Goal: Entertainment & Leisure: Consume media (video, audio)

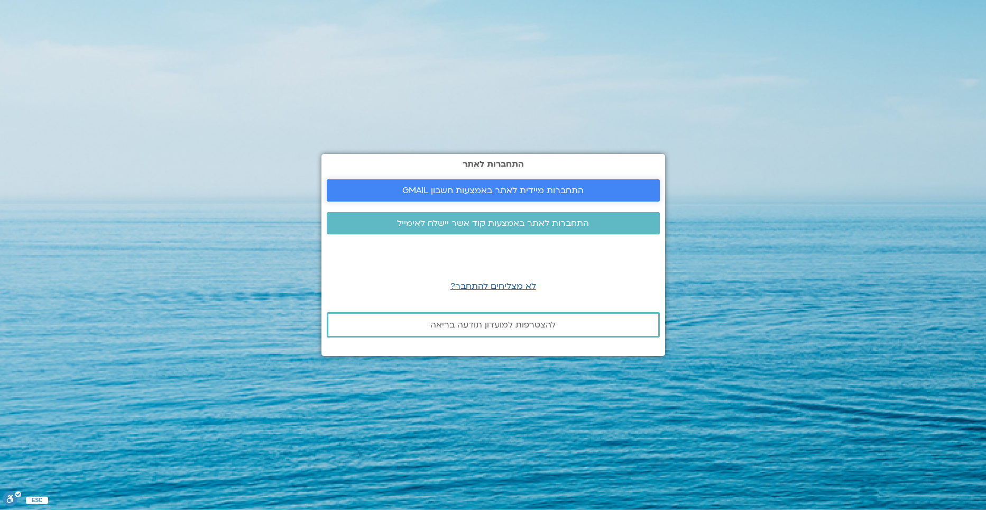
click at [519, 195] on span "התחברות מיידית לאתר באמצעות חשבון GMAIL" at bounding box center [492, 191] width 181 height 10
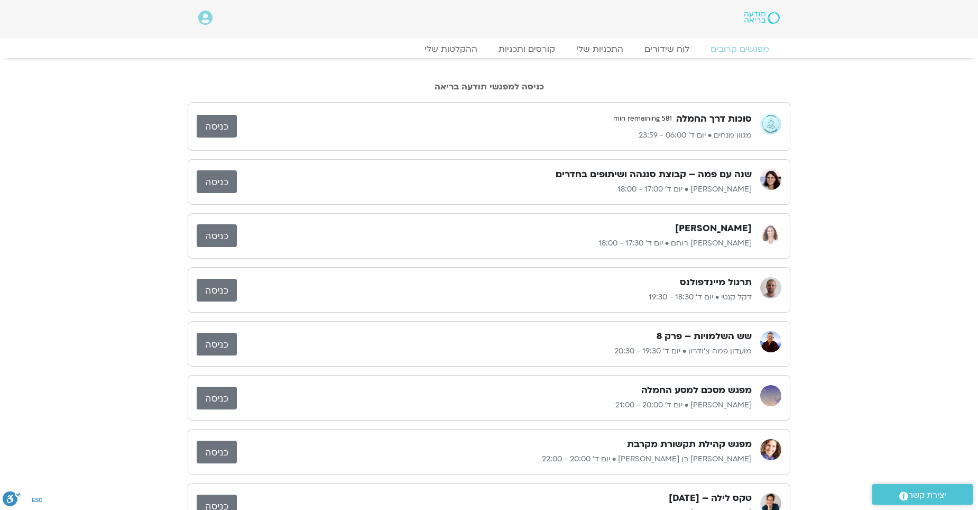
click at [210, 125] on link "כניסה" at bounding box center [217, 126] width 40 height 23
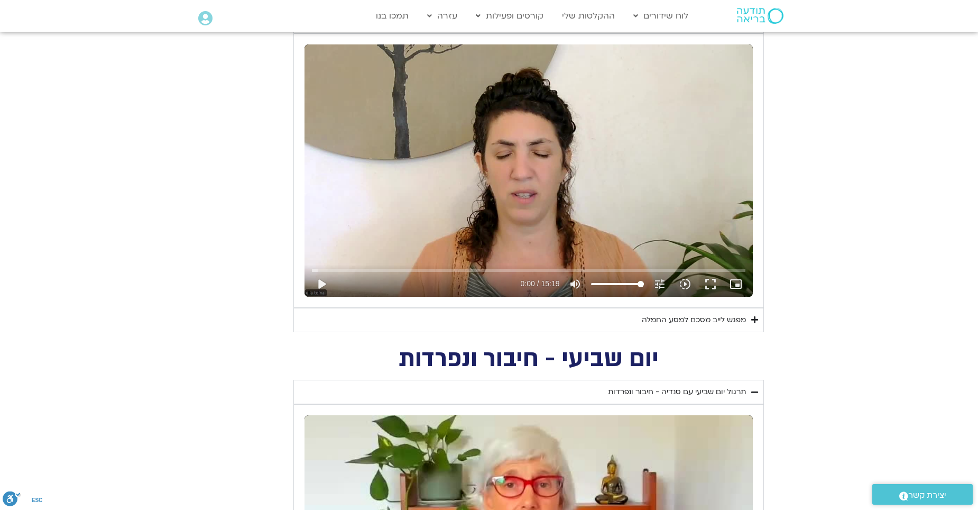
scroll to position [582, 0]
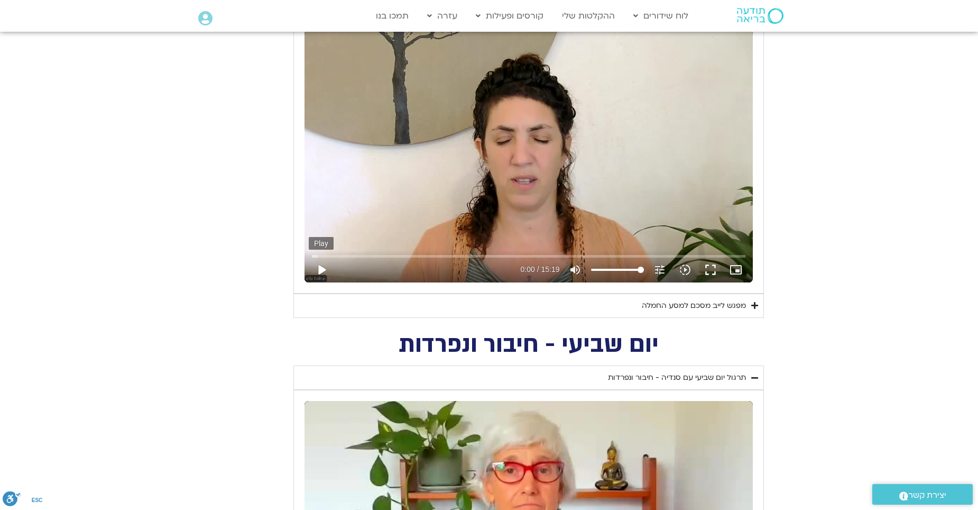
click at [320, 270] on button "play_arrow" at bounding box center [321, 269] width 25 height 25
type input "5.96044"
type input "96.0049715909091"
type input "5.976009"
type input "94.8686079545455"
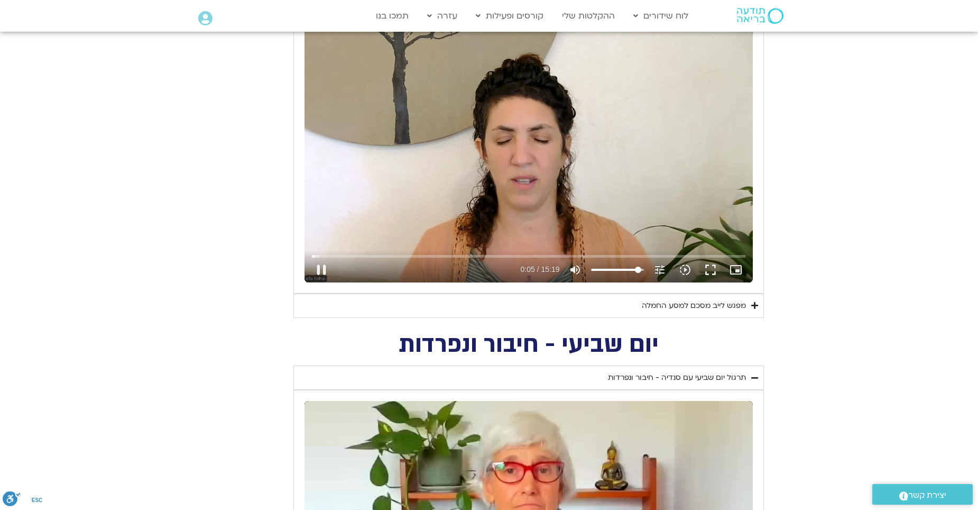
type input "5.997463"
type input "93.7322443181818"
type input "6.042932"
type input "92.5958806818182"
type input "6.067916"
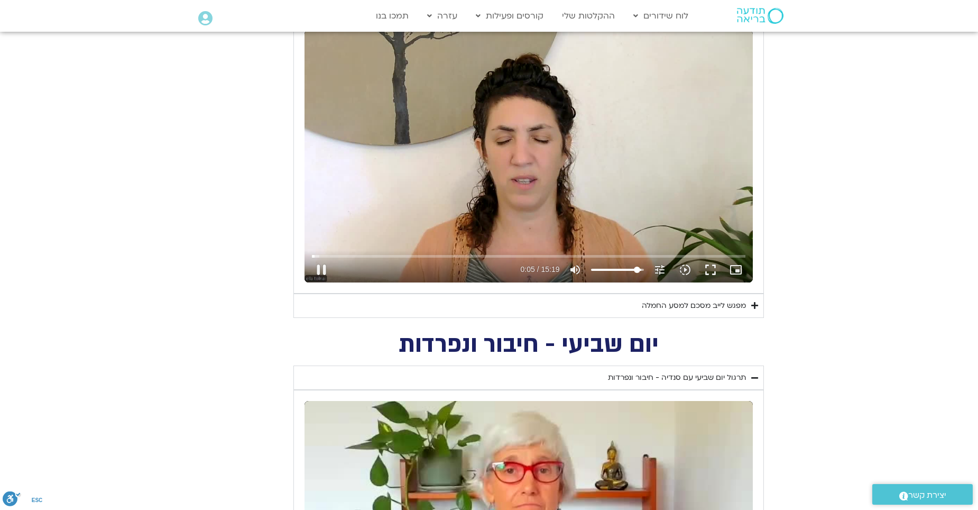
type input "91.4595170454545"
type input "6.093609"
type input "90.3231534090909"
type input "6.110045"
type input "89.1867897727273"
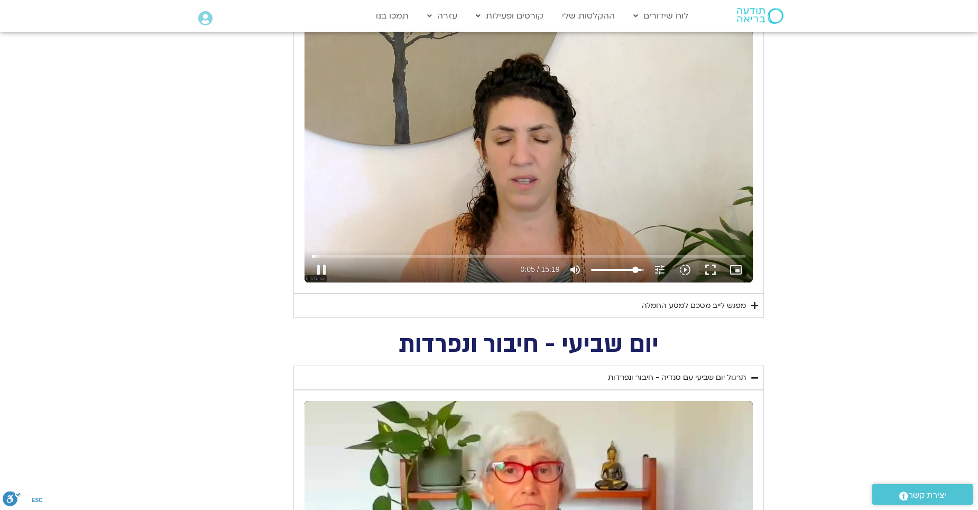
type input "6.143468"
type input "88.0504261363636"
type input "6.244981"
type input "86.9140625"
type input "6.358704"
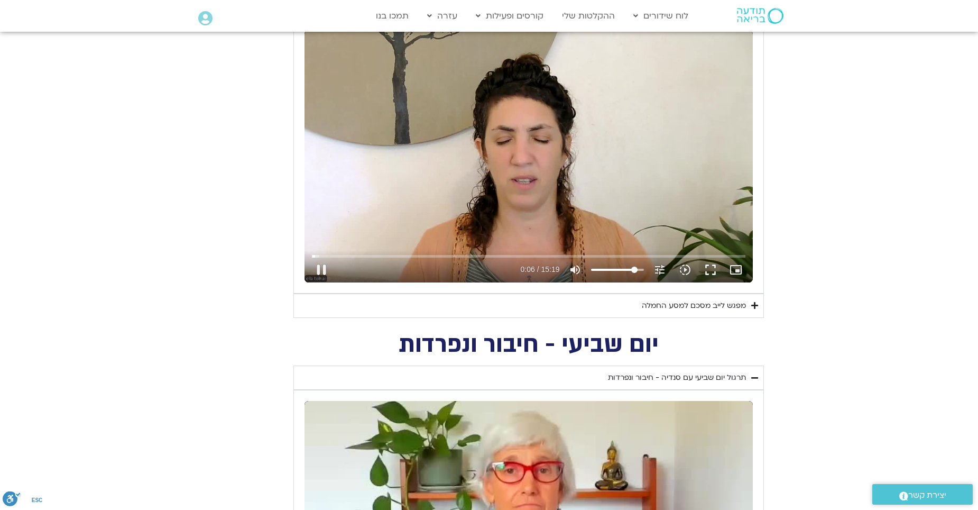
type input "84.6413352272727"
type input "6.375251"
type input "82.3686079545455"
type input "6.393764"
type input "80.0958806818182"
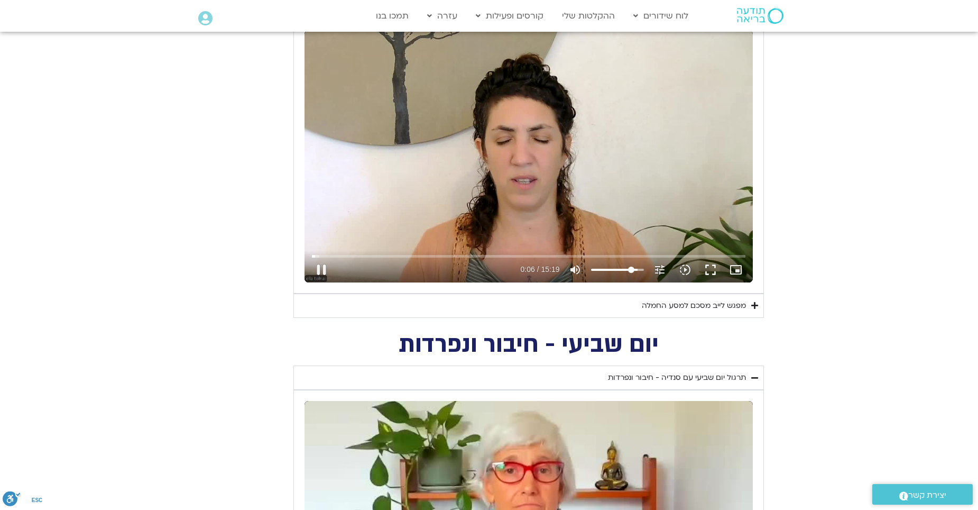
type input "6.409039"
type input "78.9595170454545"
type input "6.509152"
type input "77.8231534090909"
type input "6.52619"
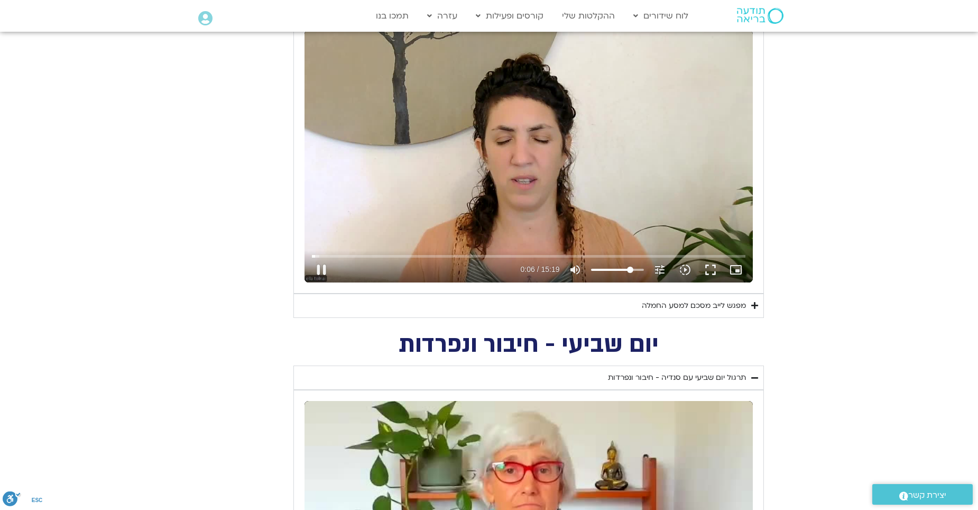
type input "76.6867897727273"
type input "6.575819"
type input "75.5504261363636"
type input "6.611323"
type input "74.4140625"
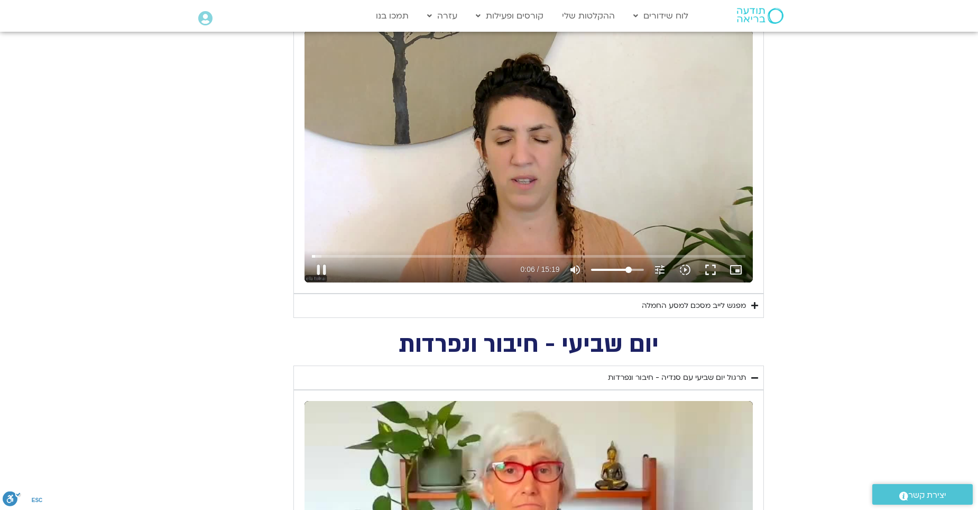
type input "7.193437"
type input "73.2776988636364"
type input "7.244238"
type input "68.7322443181818"
type input "7.326547"
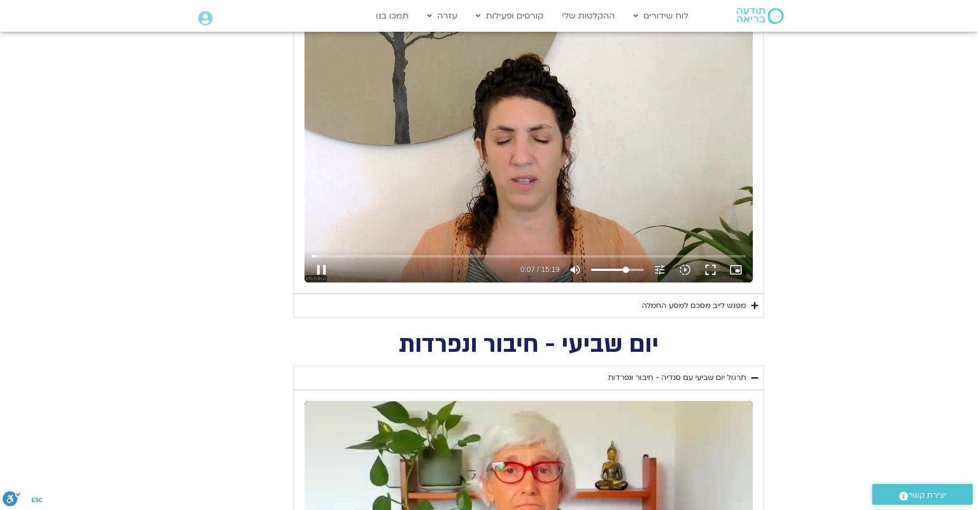
type input "67.5958806818182"
type input "7.343345"
type input "65.3231534090909"
type input "7.35962"
type input "64.1867897727273"
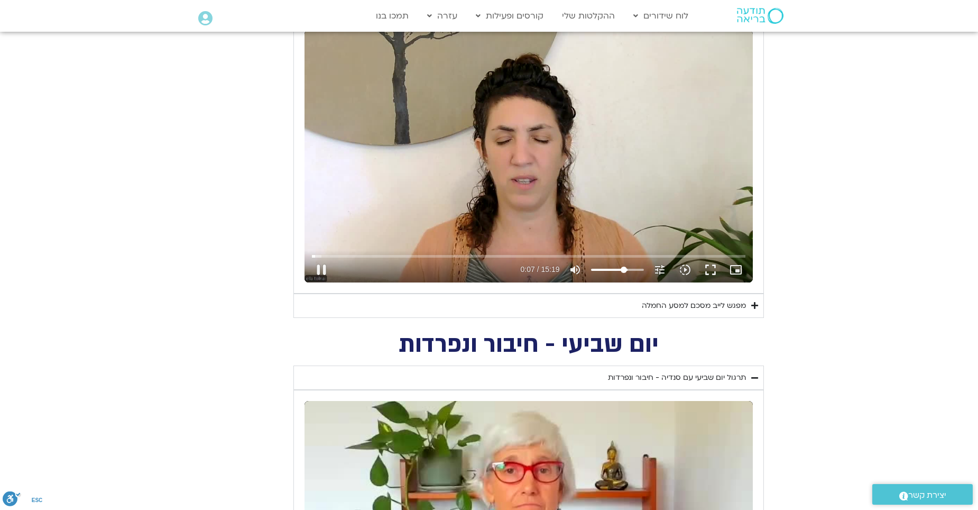
type input "7.393511"
type input "63.0504261363636"
type input "7.42663"
type input "61.9140625"
type input "7.460939"
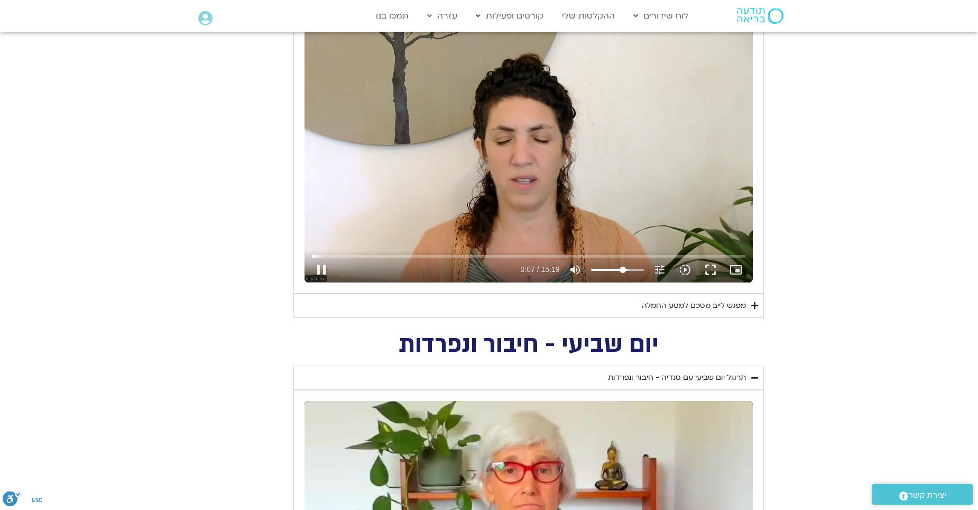
type input "60.7776988636364"
type input "7.476264"
type input "58.5049715909091"
type input "7.493323"
type input "57.3686079545455"
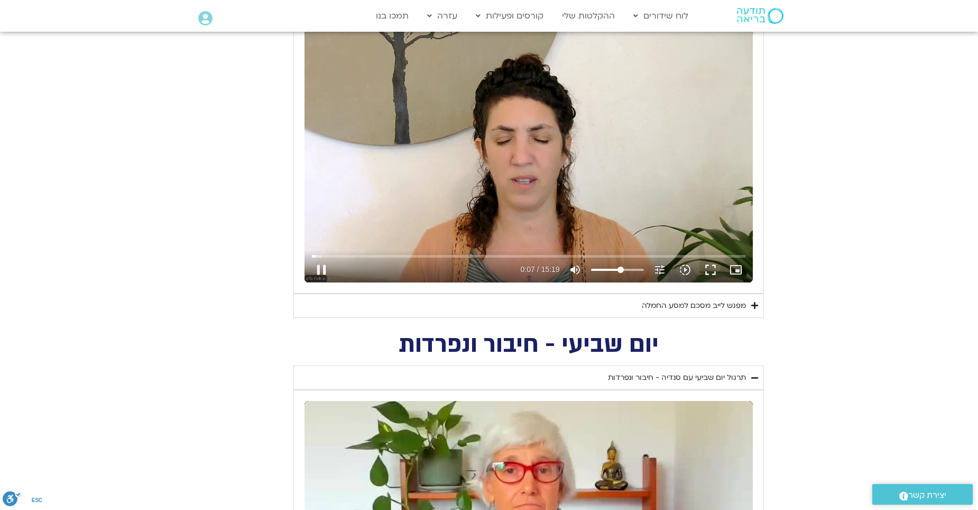
type input "7.543885"
type input "56.2322443181818"
type input "7.794129"
type input "55.0958806818182"
type input "7.814614"
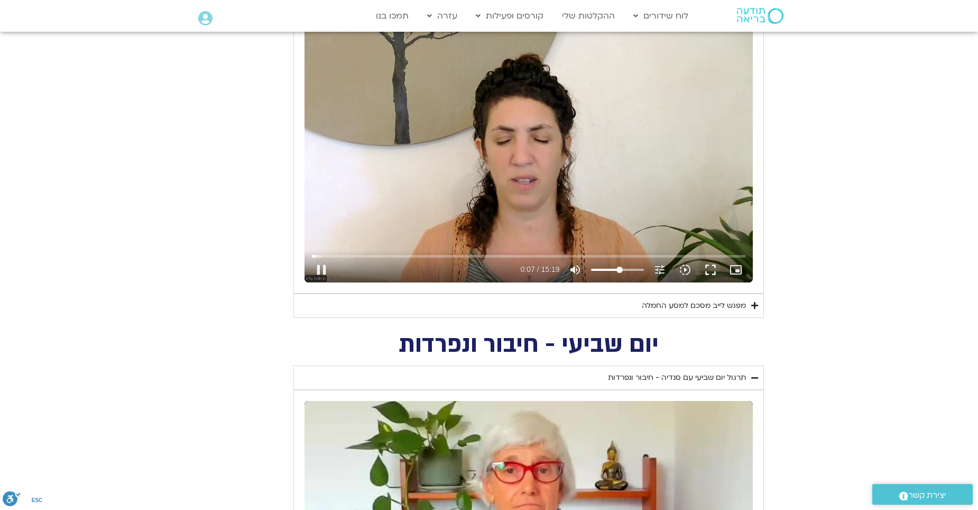
type input "53.9595170454545"
type input "7.863836"
type input "52.8231534090909"
type input "7.893751"
type input "51.6867897727273"
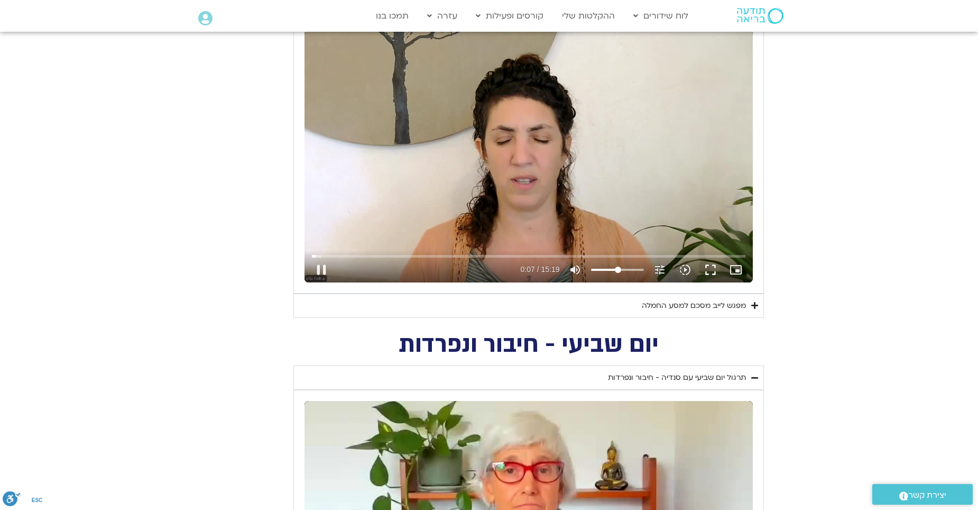
type input "7.943857"
type input "50.5504261363636"
type input "7.962378"
type input "49.4140625"
type input "8.09481"
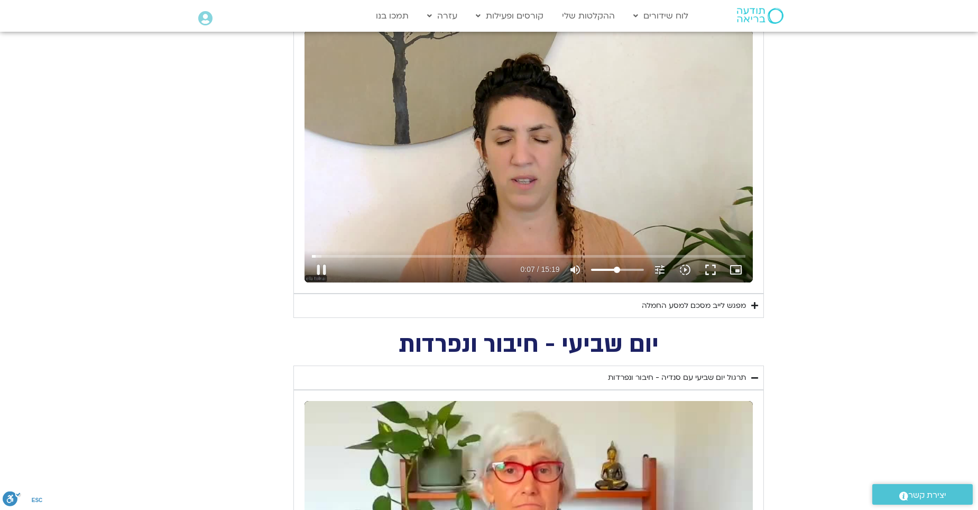
type input "48.2776988636364"
type input "8.112777"
type input "47.1413352272727"
type input "8.160676"
type input "44.8686079545455"
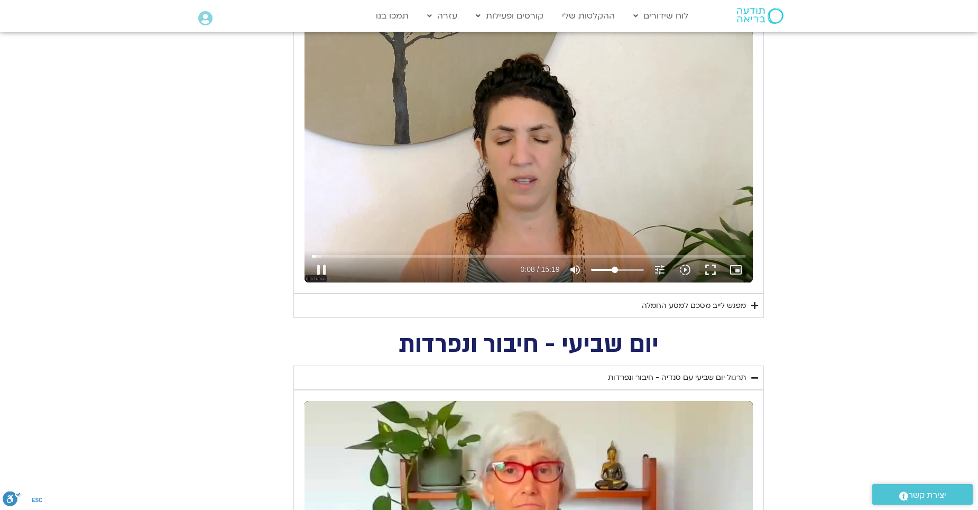
type input "8.278741"
type input "43.7322443181818"
type input "8.444766"
type input "42.5958806818182"
type input "8.461992"
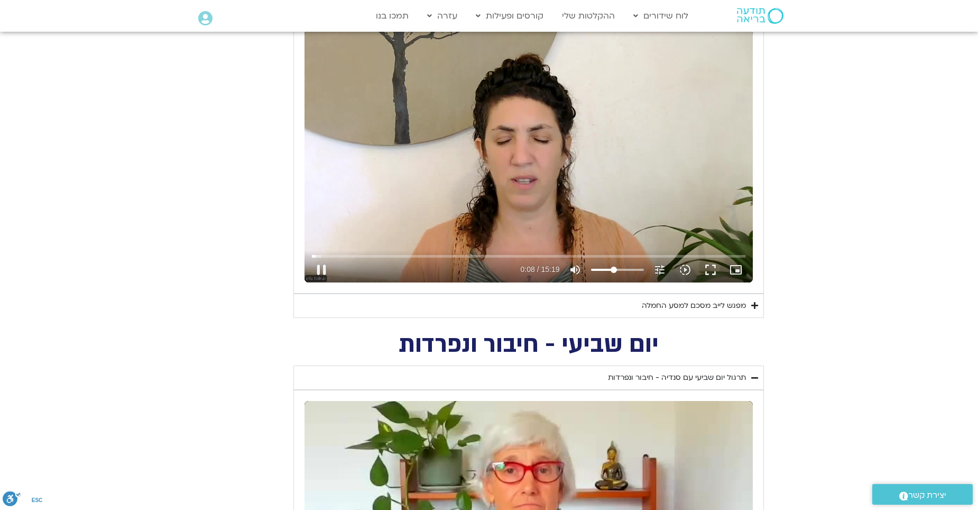
type input "40.3231534090909"
type input "8.577925"
type input "39.1867897727273"
type input "8.61483"
type input "36.9140625"
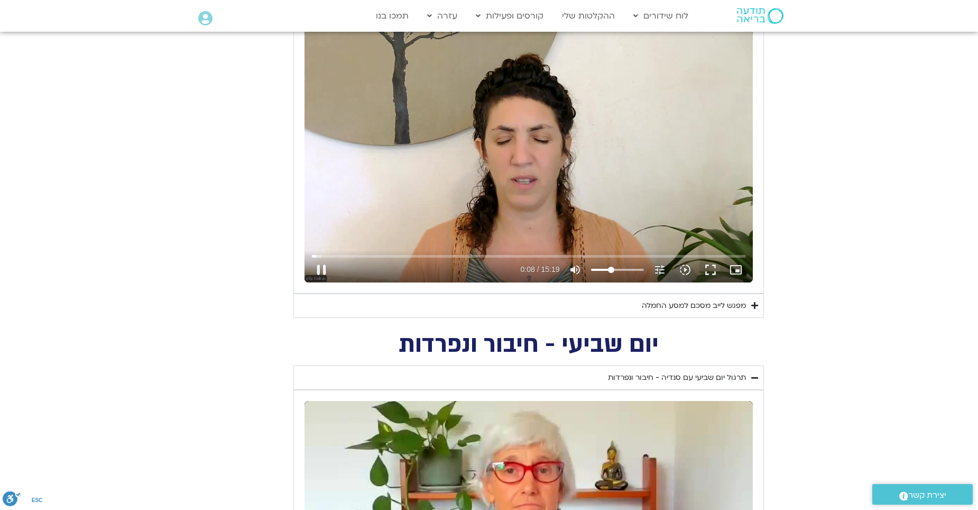
type input "8.628631"
type input "35.7776988636364"
type input "9.169282"
drag, startPoint x: 639, startPoint y: 268, endPoint x: 610, endPoint y: 275, distance: 30.5
type input "34.6413352272727"
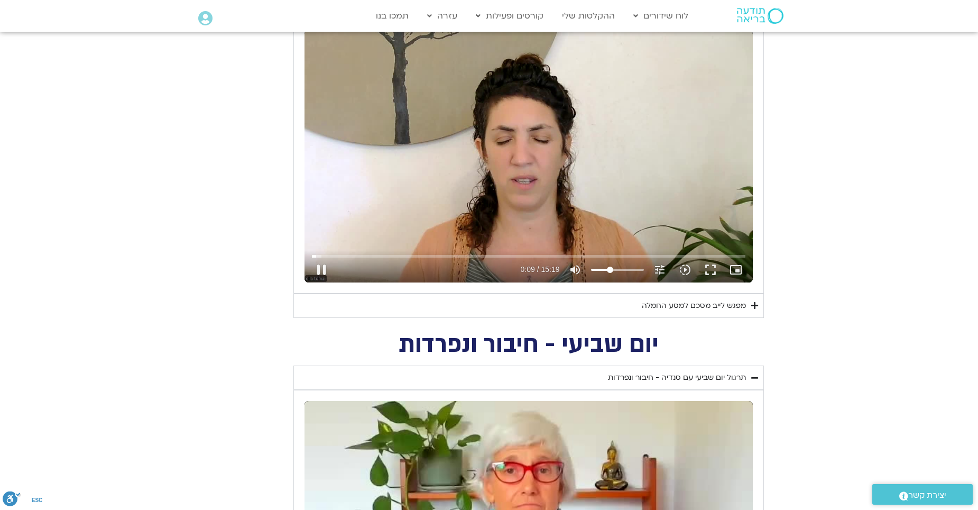
click at [610, 273] on input "Volume" at bounding box center [617, 270] width 53 height 6
click at [319, 268] on button "pause" at bounding box center [321, 269] width 25 height 25
type input "153.057908"
